Goal: Information Seeking & Learning: Learn about a topic

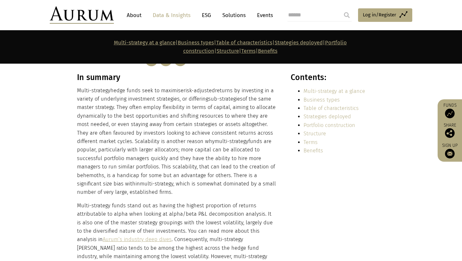
scroll to position [143, 0]
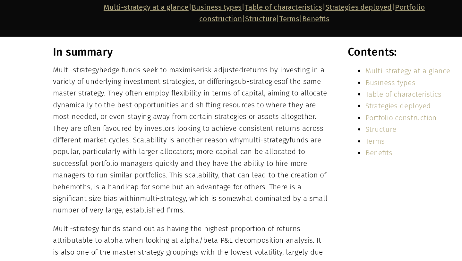
click at [119, 114] on p "Multi-strategy hedge funds seek to maximise risk-adjusted returns by investing …" at bounding box center [177, 139] width 200 height 110
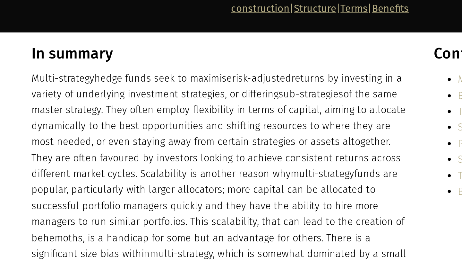
click at [128, 128] on p "Multi-strategy hedge funds seek to maximise risk-adjusted returns by investing …" at bounding box center [177, 139] width 200 height 110
copy p "Scalability"
click at [143, 109] on p "Multi-strategy hedge funds seek to maximise risk-adjusted returns by investing …" at bounding box center [177, 139] width 200 height 110
click at [122, 129] on p "Multi-strategy hedge funds seek to maximise risk-adjusted returns by investing …" at bounding box center [177, 139] width 200 height 110
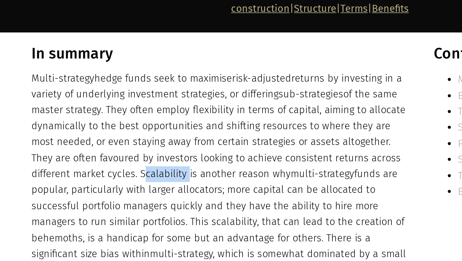
click at [122, 129] on p "Multi-strategy hedge funds seek to maximise risk-adjusted returns by investing …" at bounding box center [177, 139] width 200 height 110
copy p "Scalability"
